Goal: Transaction & Acquisition: Purchase product/service

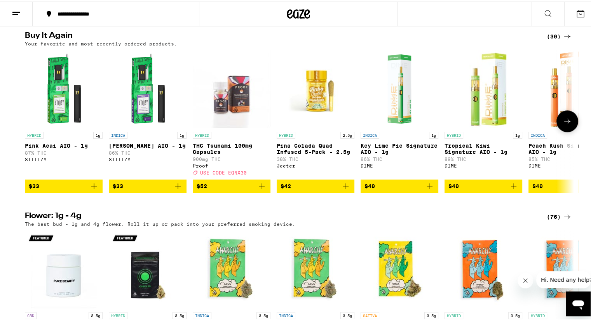
scroll to position [621, 0]
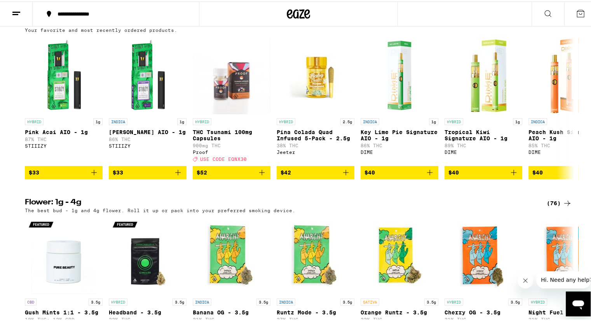
click at [553, 26] on div "(30)" at bounding box center [558, 21] width 25 height 9
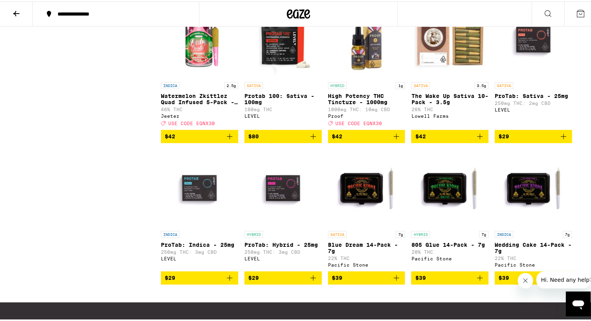
scroll to position [815, 0]
